Goal: Information Seeking & Learning: Learn about a topic

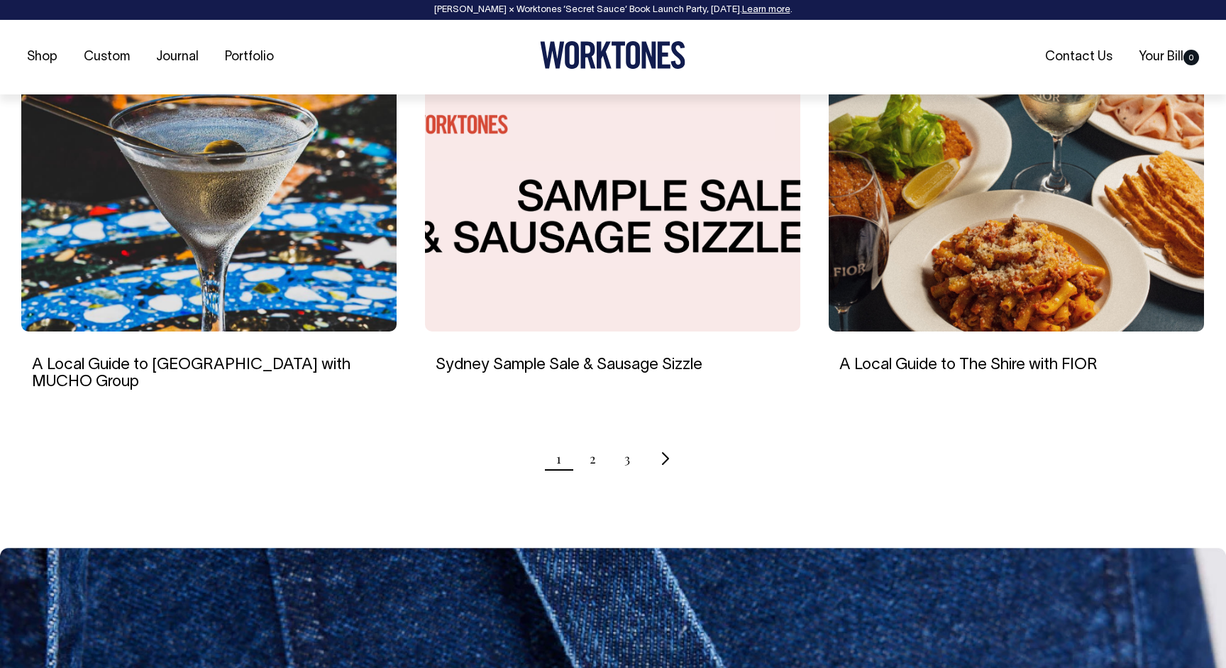
scroll to position [1363, 0]
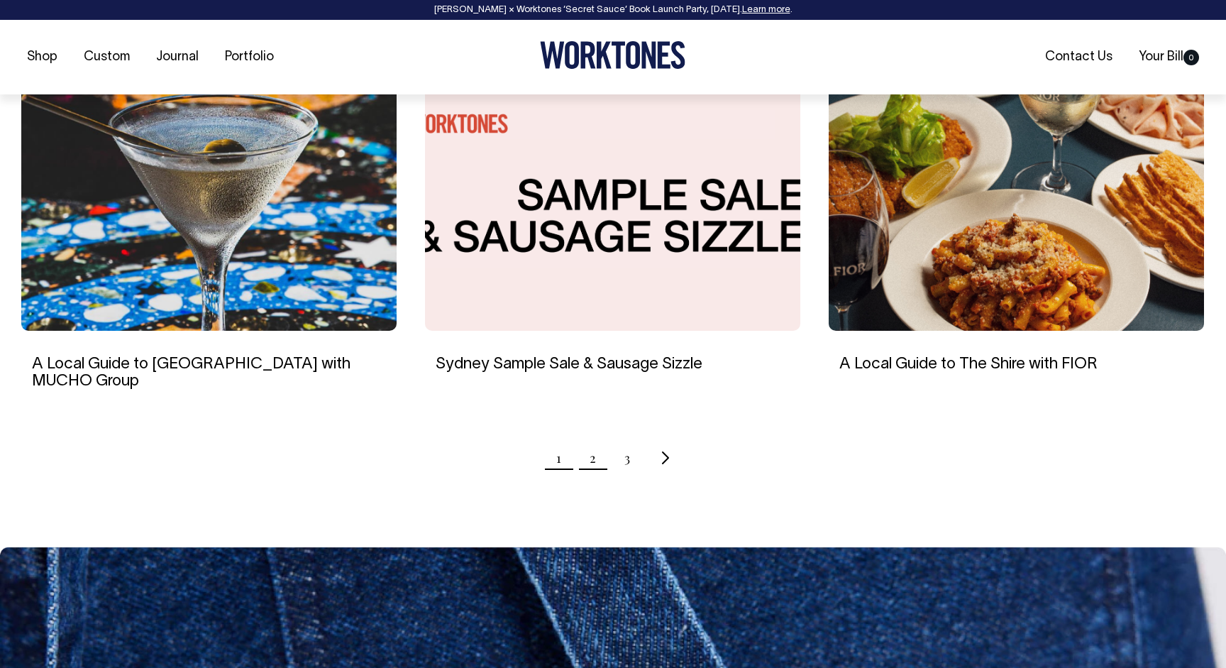
click at [595, 446] on link "2" at bounding box center [593, 457] width 6 height 35
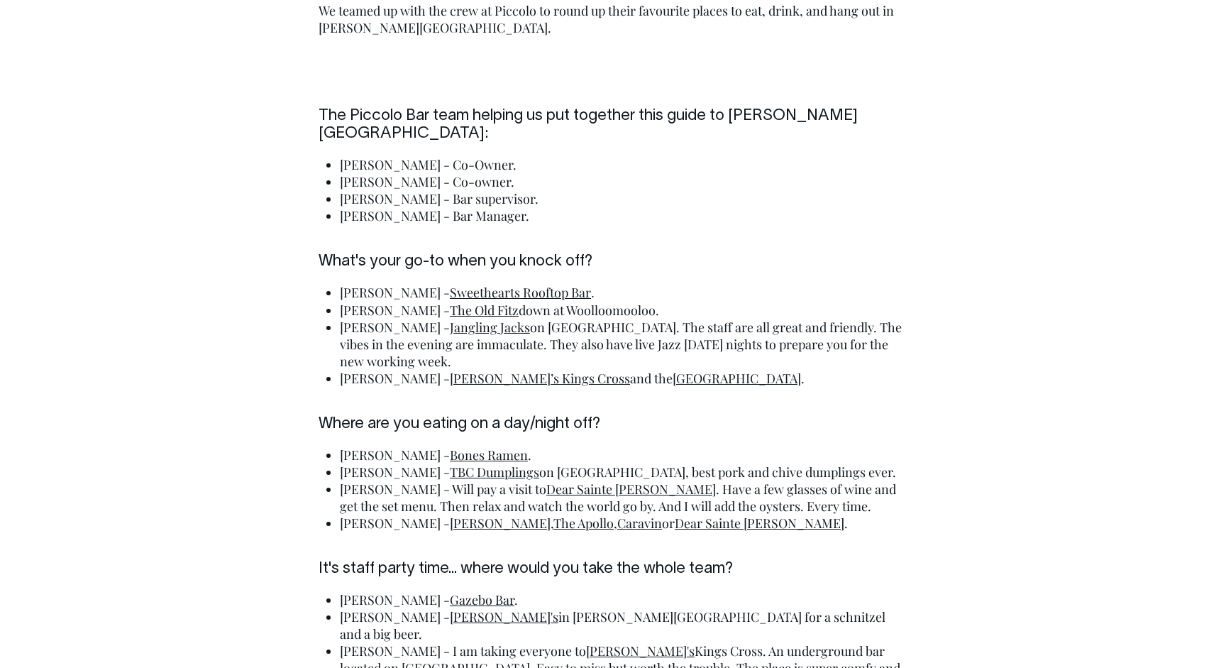
scroll to position [2915, 0]
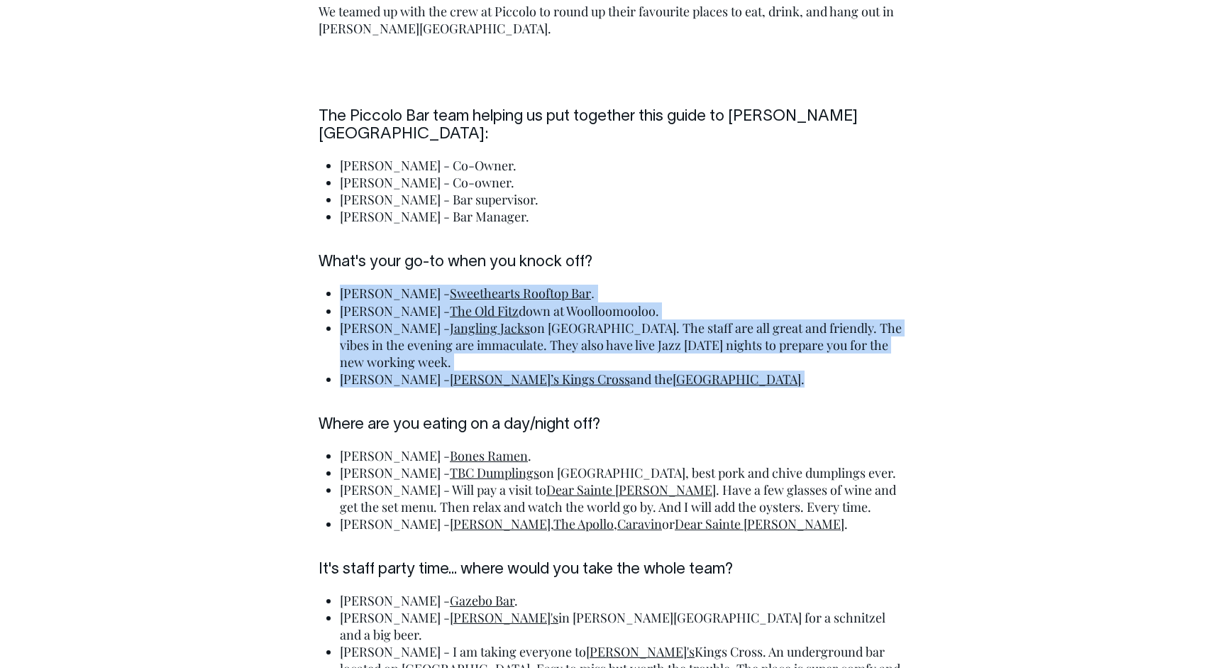
drag, startPoint x: 715, startPoint y: 312, endPoint x: 317, endPoint y: 213, distance: 409.5
click at [317, 213] on div "The Piccolo Bar team helping us put together this guide to Potts Point: Dave - …" at bounding box center [613, 612] width 632 height 1008
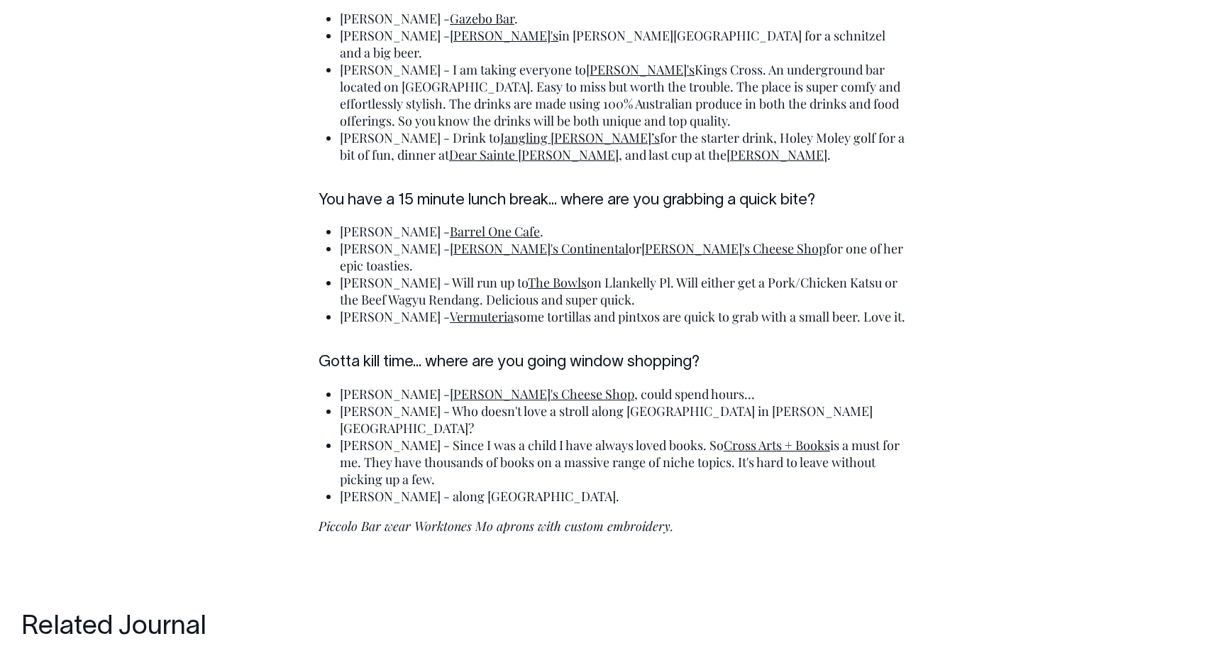
scroll to position [3497, 0]
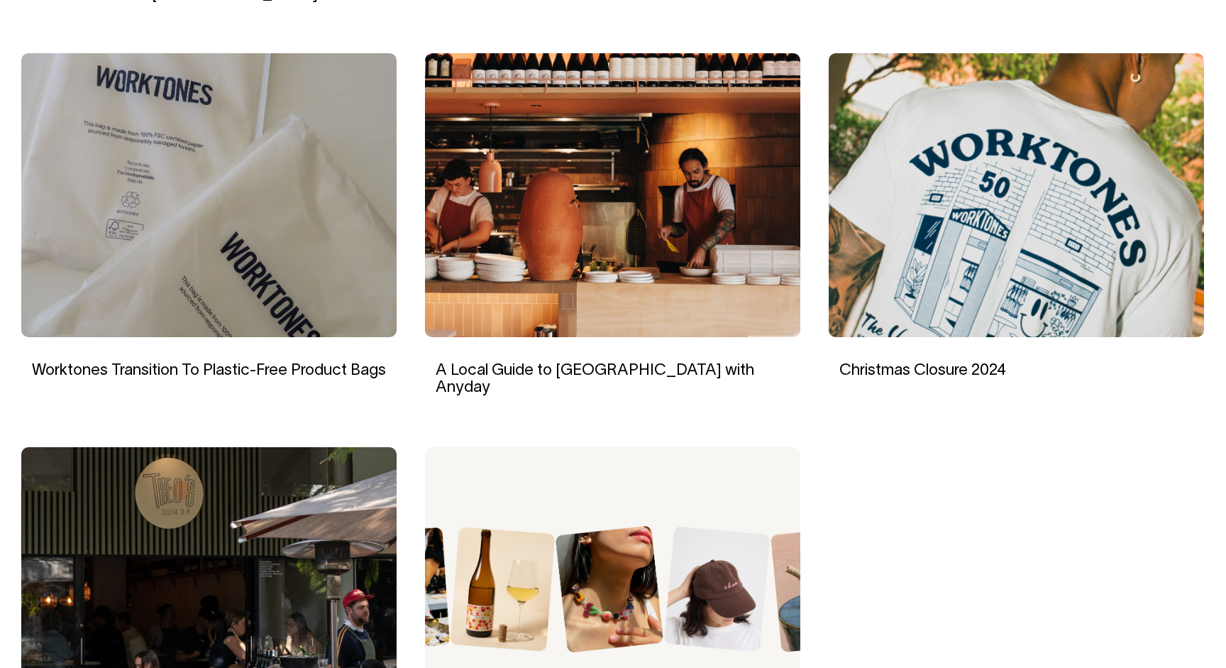
scroll to position [939, 0]
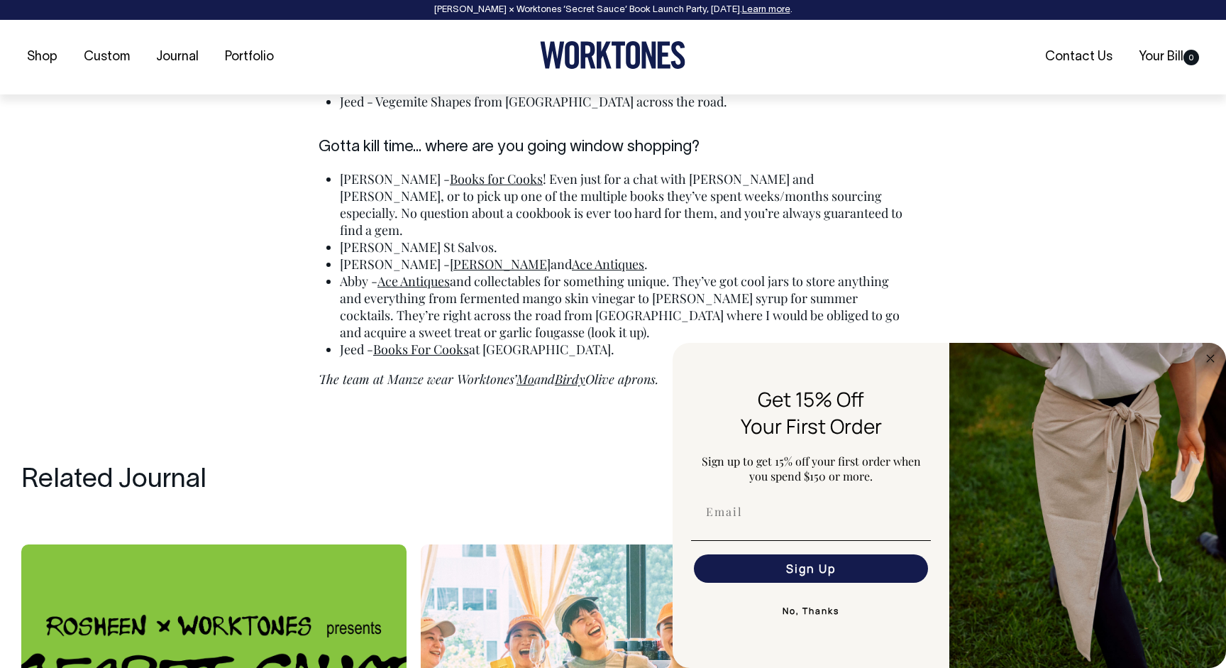
scroll to position [3916, 0]
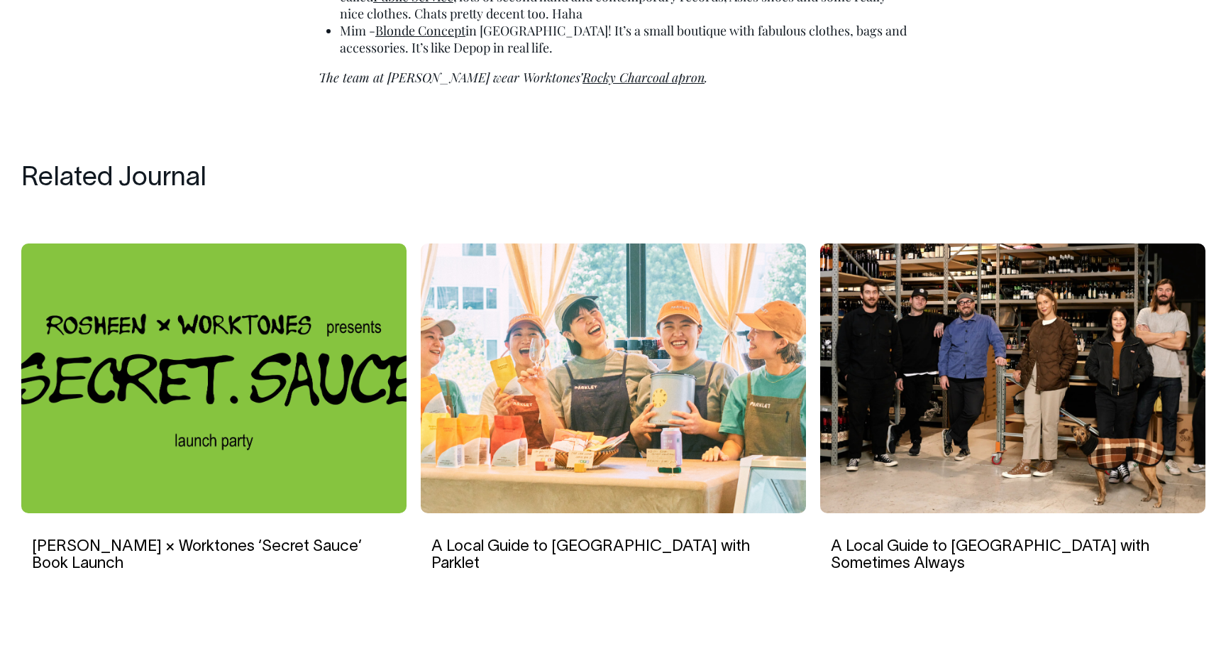
scroll to position [5177, 0]
